Goal: Information Seeking & Learning: Learn about a topic

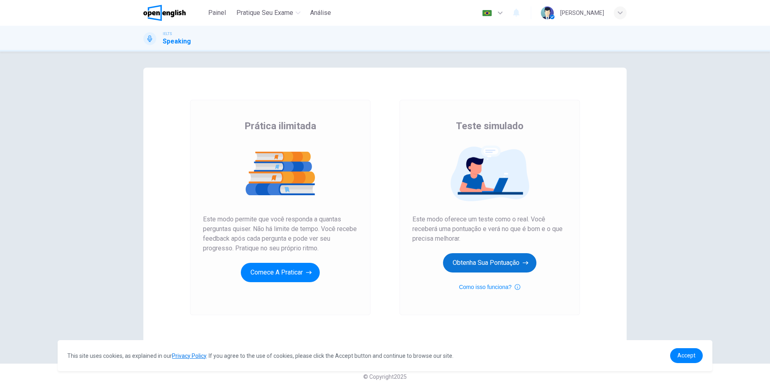
click at [496, 262] on button "Obtenha sua pontuação" at bounding box center [489, 262] width 93 height 19
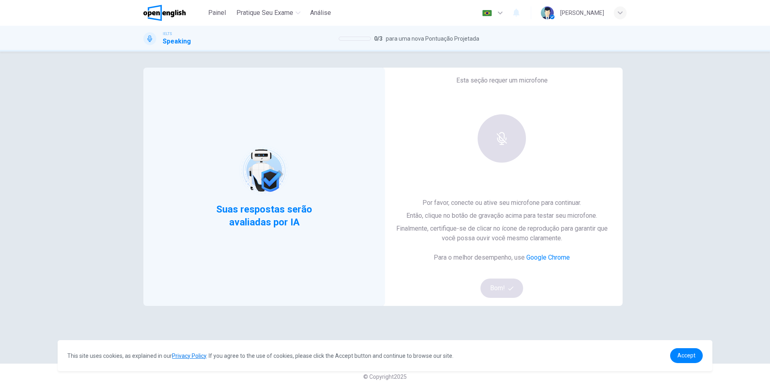
click at [500, 140] on div at bounding box center [501, 138] width 87 height 48
click at [691, 357] on span "Accept" at bounding box center [686, 355] width 18 height 6
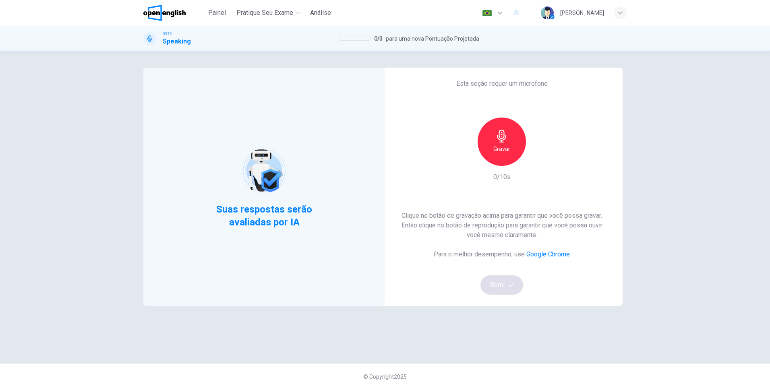
click at [501, 148] on h6 "Gravar" at bounding box center [501, 149] width 17 height 10
click at [499, 153] on h6 "Parar" at bounding box center [502, 149] width 14 height 10
click at [535, 160] on icon "button" at bounding box center [539, 159] width 8 height 8
click at [497, 285] on button "Bom!" at bounding box center [501, 284] width 43 height 19
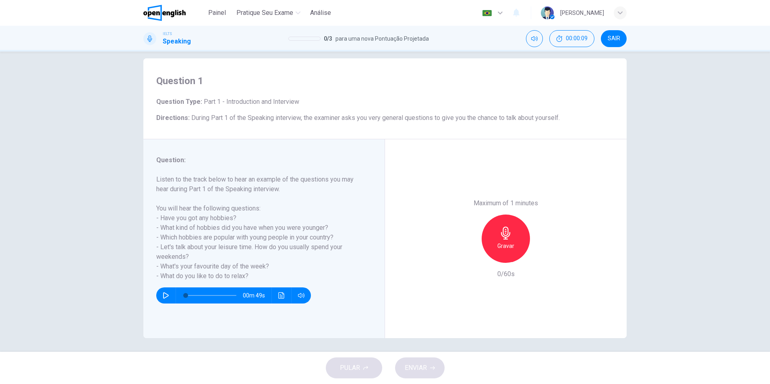
scroll to position [12, 0]
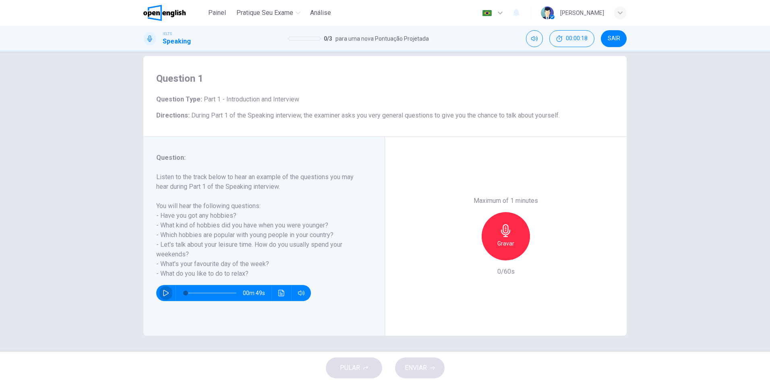
click at [163, 296] on icon "button" at bounding box center [166, 293] width 6 height 6
type input "*"
click at [503, 232] on icon "button" at bounding box center [505, 230] width 13 height 13
click at [541, 257] on icon "button" at bounding box center [543, 254] width 8 height 8
click at [424, 366] on span "ENVIAR" at bounding box center [416, 367] width 22 height 11
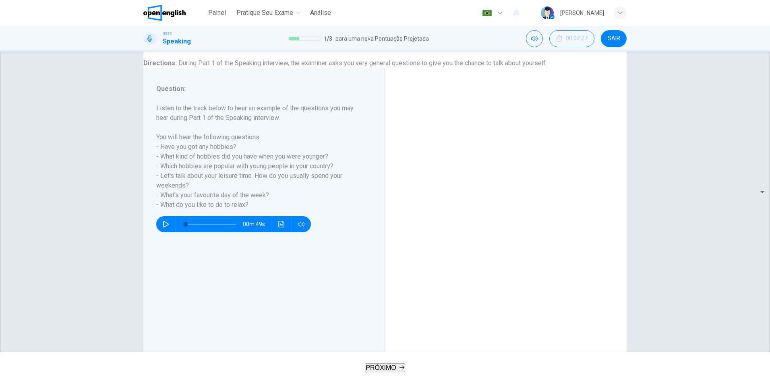
scroll to position [95, 0]
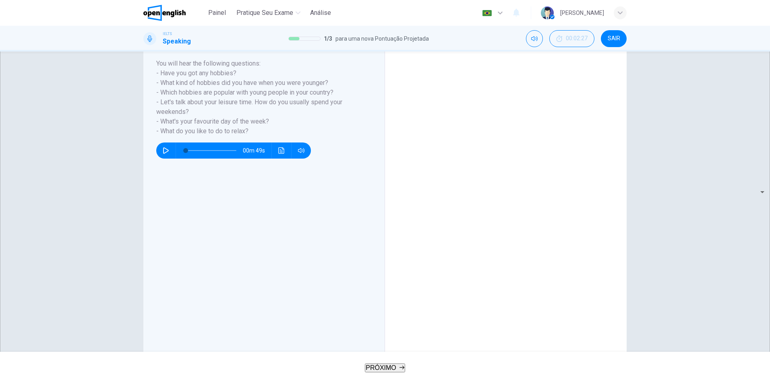
scroll to position [136, 0]
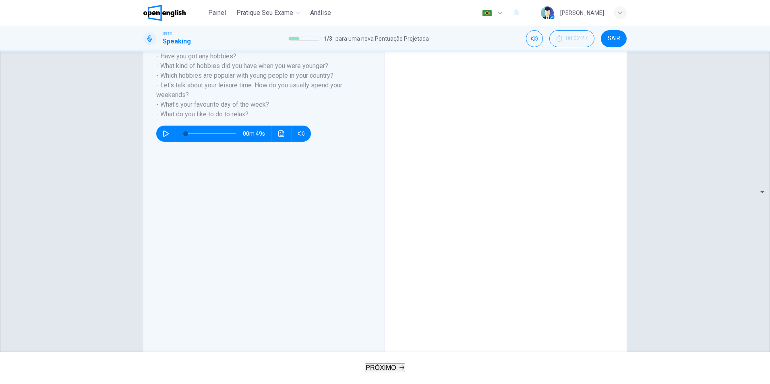
scroll to position [139, 0]
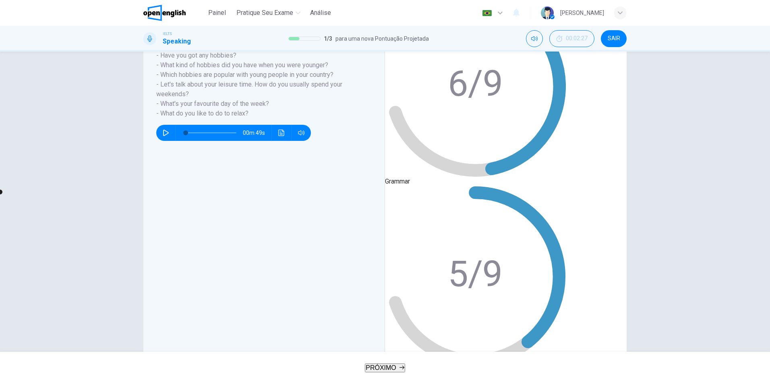
scroll to position [12, 0]
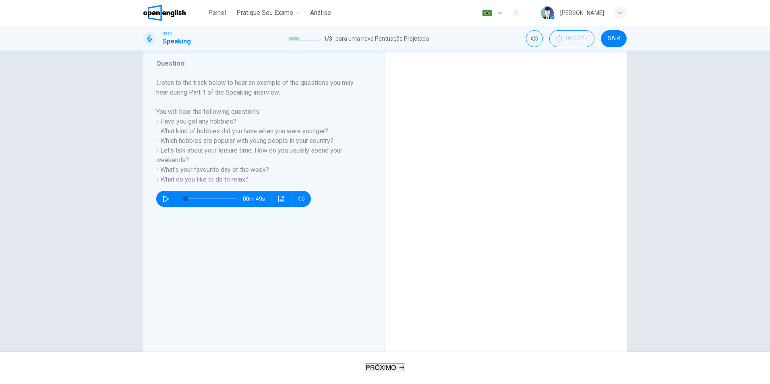
scroll to position [74, 0]
click at [395, 379] on div "PRÓXIMO" at bounding box center [385, 368] width 770 height 32
click at [395, 368] on button "PRÓXIMO" at bounding box center [385, 368] width 40 height 9
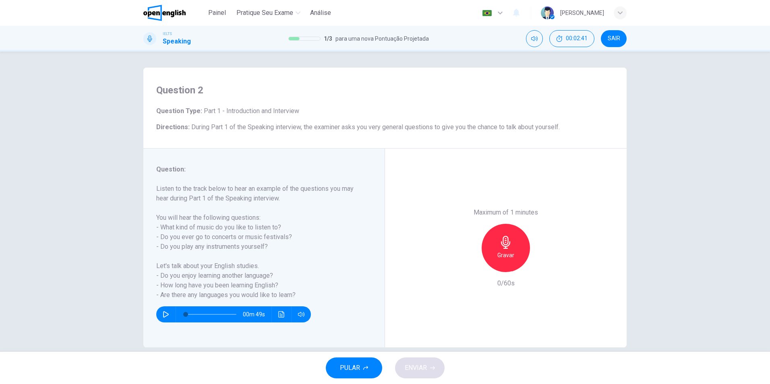
click at [163, 314] on icon "button" at bounding box center [166, 314] width 6 height 6
drag, startPoint x: 152, startPoint y: 267, endPoint x: 260, endPoint y: 271, distance: 107.6
click at [260, 271] on div "Question : Listen to the track below to hear an example of the questions you ma…" at bounding box center [264, 248] width 242 height 199
drag, startPoint x: 159, startPoint y: 277, endPoint x: 252, endPoint y: 281, distance: 93.5
click at [252, 281] on h6 "Listen to the track below to hear an example of the questions you may hear duri…" at bounding box center [259, 242] width 206 height 116
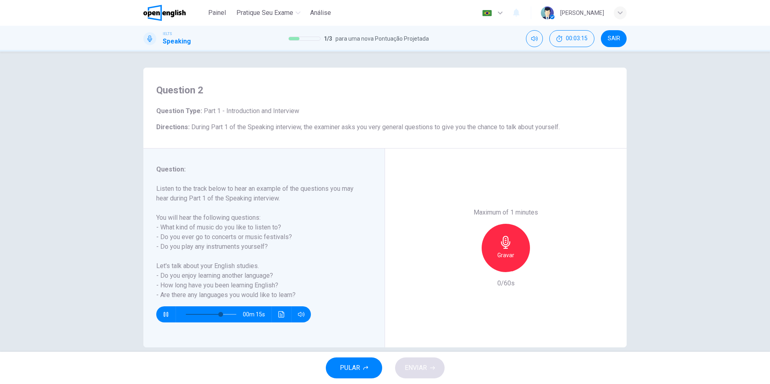
drag, startPoint x: 157, startPoint y: 286, endPoint x: 275, endPoint y: 287, distance: 118.4
click at [275, 287] on h6 "Listen to the track below to hear an example of the questions you may hear duri…" at bounding box center [259, 242] width 206 height 116
type input "*"
click at [508, 244] on icon "button" at bounding box center [505, 242] width 9 height 13
click at [508, 263] on div "Parar" at bounding box center [505, 248] width 48 height 48
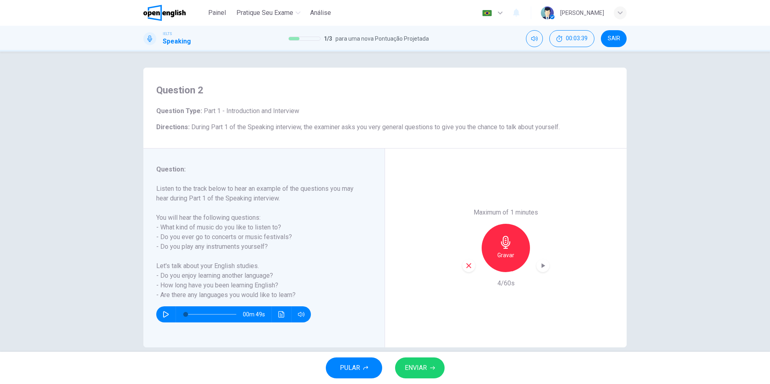
click at [466, 266] on icon "button" at bounding box center [468, 265] width 5 height 5
click at [514, 246] on div "Gravar" at bounding box center [505, 248] width 48 height 48
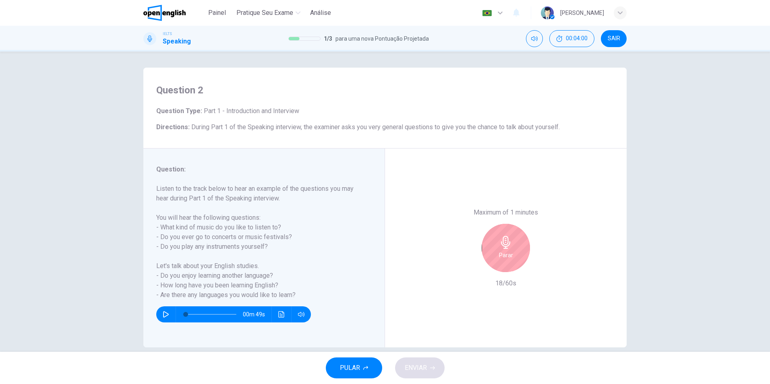
click at [514, 246] on div "Parar" at bounding box center [505, 248] width 48 height 48
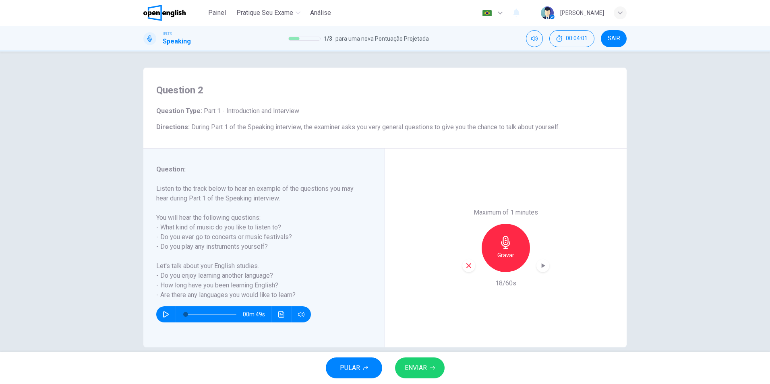
click at [465, 267] on icon "button" at bounding box center [468, 265] width 7 height 7
click at [510, 252] on h6 "Gravar" at bounding box center [505, 255] width 17 height 10
click at [422, 366] on span "ENVIAR" at bounding box center [416, 367] width 22 height 11
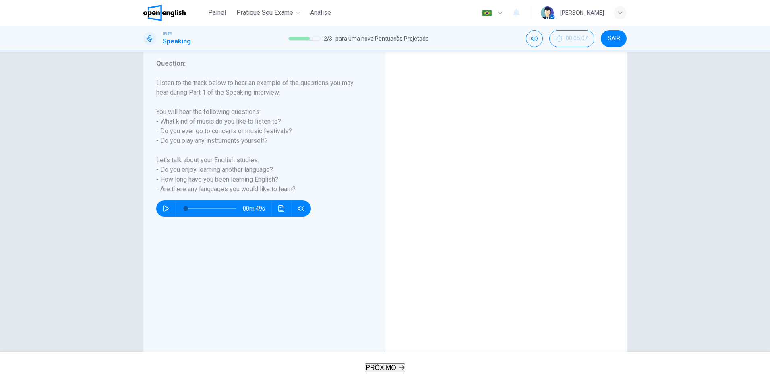
scroll to position [74, 0]
click at [399, 364] on button "PRÓXIMO" at bounding box center [385, 368] width 40 height 9
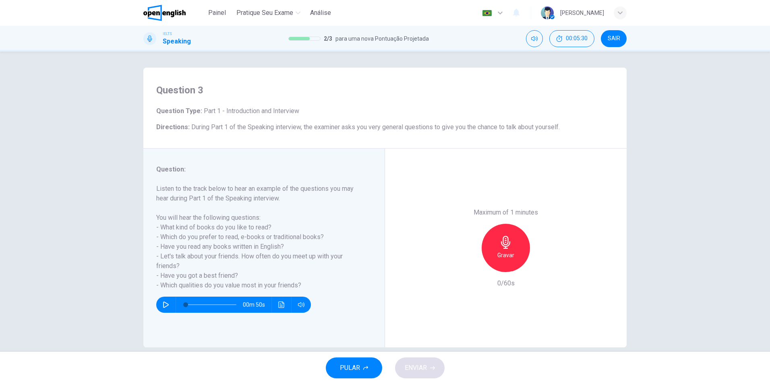
click at [503, 246] on icon "button" at bounding box center [505, 242] width 9 height 13
click at [510, 258] on h6 "Parar" at bounding box center [506, 255] width 14 height 10
click at [467, 267] on icon "button" at bounding box center [468, 265] width 5 height 5
click at [516, 240] on div "Gravar" at bounding box center [505, 248] width 48 height 48
click at [414, 366] on span "ENVIAR" at bounding box center [416, 367] width 22 height 11
